Goal: Transaction & Acquisition: Book appointment/travel/reservation

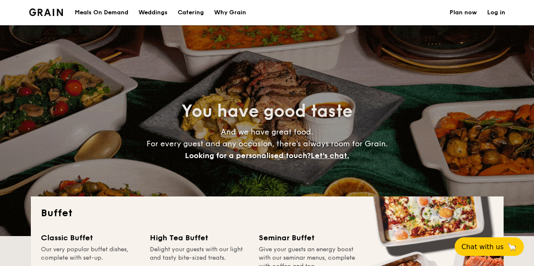
select select
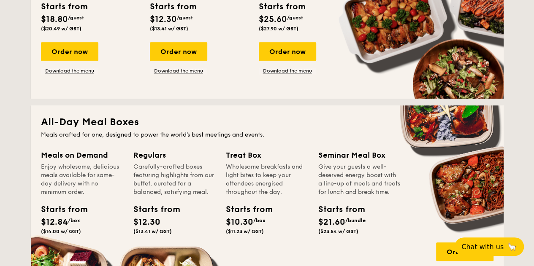
scroll to position [296, 0]
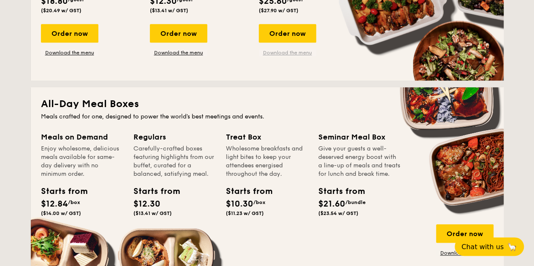
click at [306, 52] on link "Download the menu" at bounding box center [287, 52] width 57 height 7
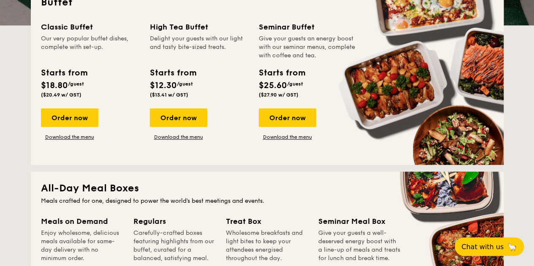
scroll to position [169, 0]
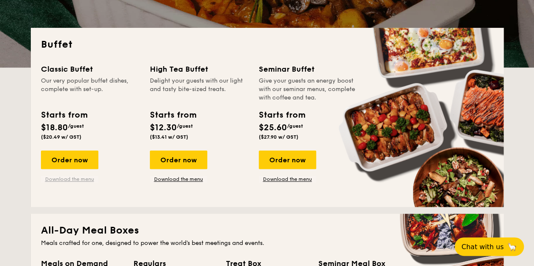
click at [69, 180] on link "Download the menu" at bounding box center [69, 179] width 57 height 7
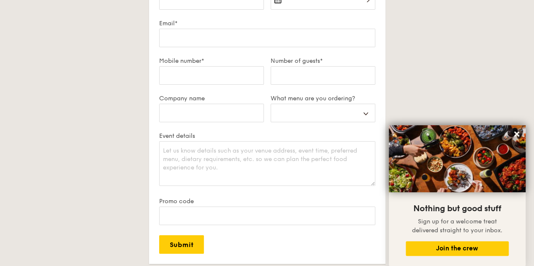
scroll to position [1790, 0]
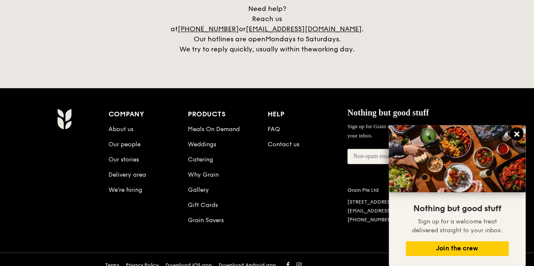
click at [516, 135] on icon at bounding box center [516, 134] width 5 height 5
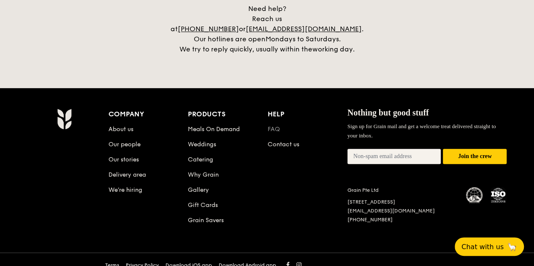
click at [276, 126] on link "FAQ" at bounding box center [274, 129] width 12 height 7
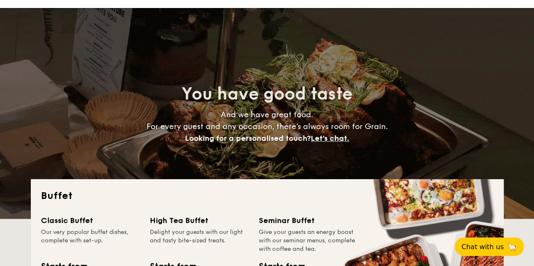
scroll to position [0, 0]
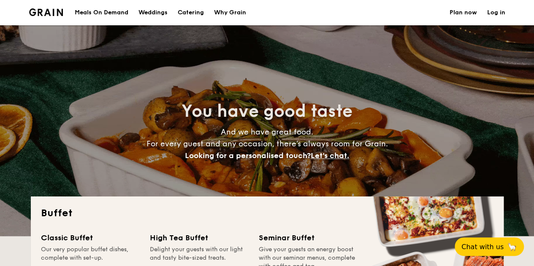
click at [191, 11] on h1 "Catering" at bounding box center [191, 12] width 26 height 25
click at [464, 14] on link "Plan now" at bounding box center [463, 12] width 27 height 25
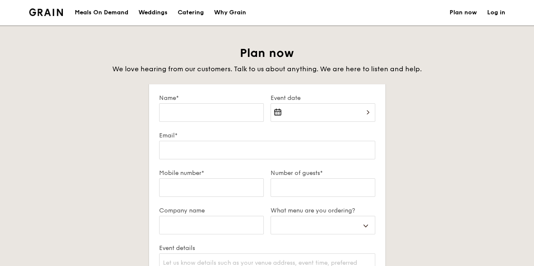
select select
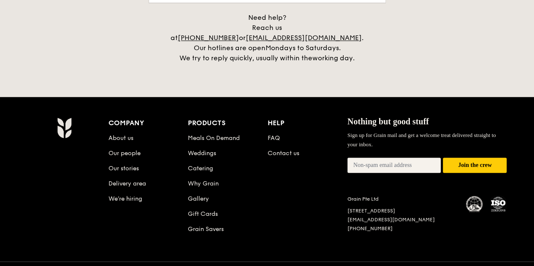
scroll to position [383, 0]
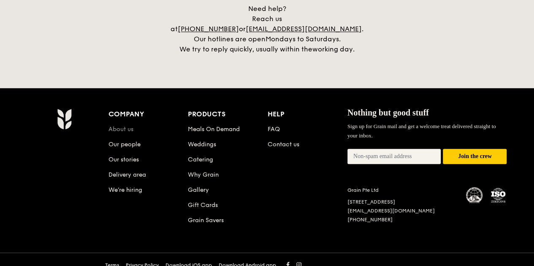
click at [124, 126] on link "About us" at bounding box center [120, 129] width 25 height 7
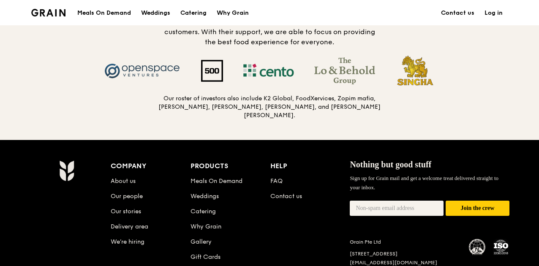
scroll to position [870, 0]
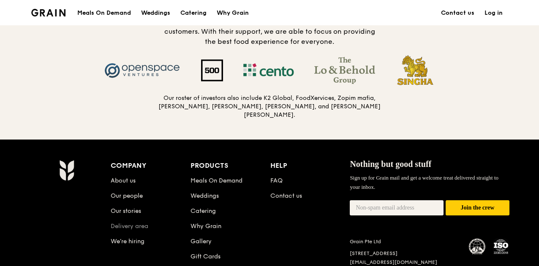
click at [124, 224] on link "Delivery area" at bounding box center [130, 226] width 38 height 7
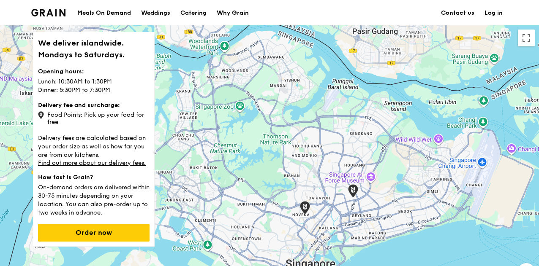
click at [127, 116] on div "Food Points: Pick up your food for free" at bounding box center [93, 118] width 111 height 16
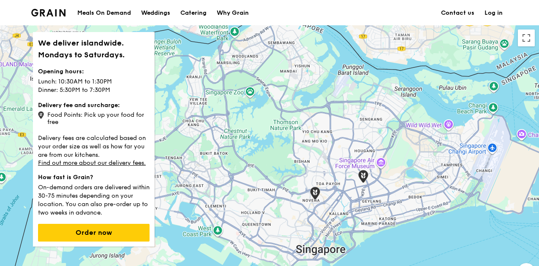
drag, startPoint x: 225, startPoint y: 149, endPoint x: 235, endPoint y: 134, distance: 17.8
click at [235, 134] on div at bounding box center [269, 173] width 539 height 296
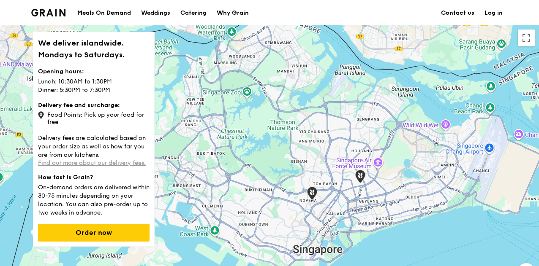
click at [77, 160] on link "Find out more about our delivery fees." at bounding box center [92, 163] width 108 height 7
